Goal: Navigation & Orientation: Understand site structure

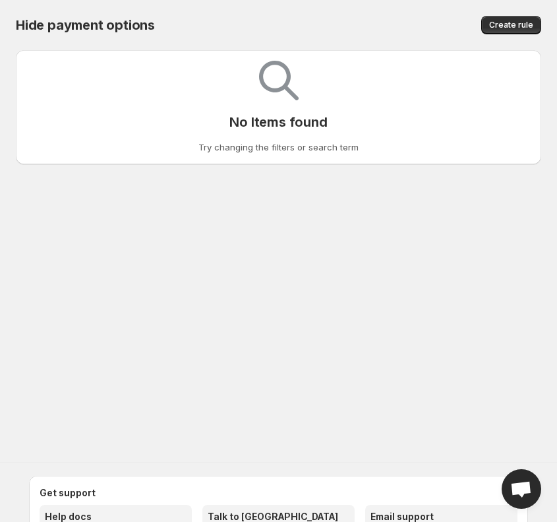
select select "*********"
select select "******"
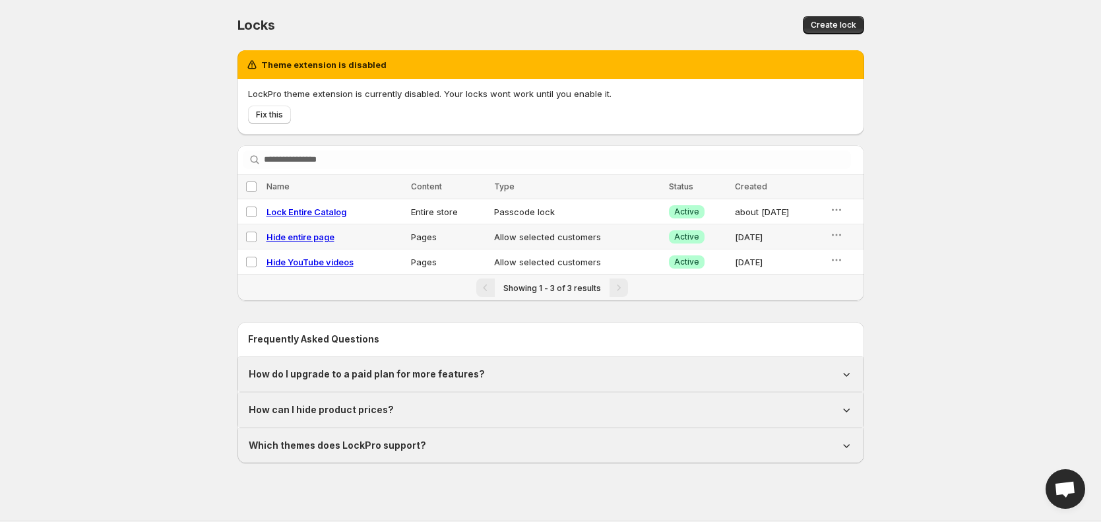
click at [557, 191] on div "Locks. This page is ready Locks Create lock Theme extension is disabled LockPro…" at bounding box center [550, 243] width 1101 height 487
click at [95, 213] on div "Locks. This page is ready Locks Create lock Theme extension is disabled LockPro…" at bounding box center [550, 243] width 1101 height 487
